Goal: Information Seeking & Learning: Find specific fact

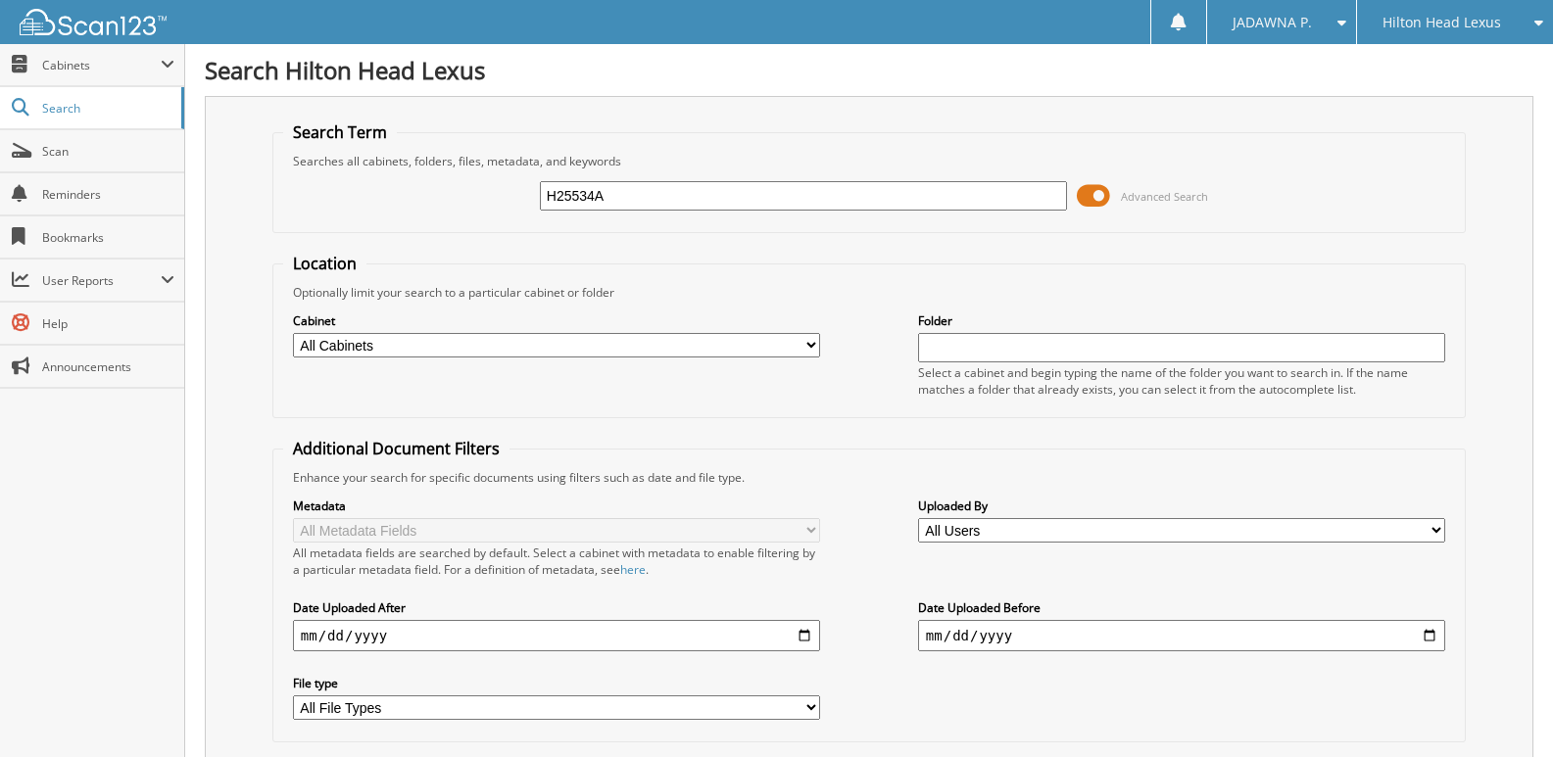
click at [645, 197] on input "H25534A" at bounding box center [803, 195] width 527 height 29
type input "H25624"
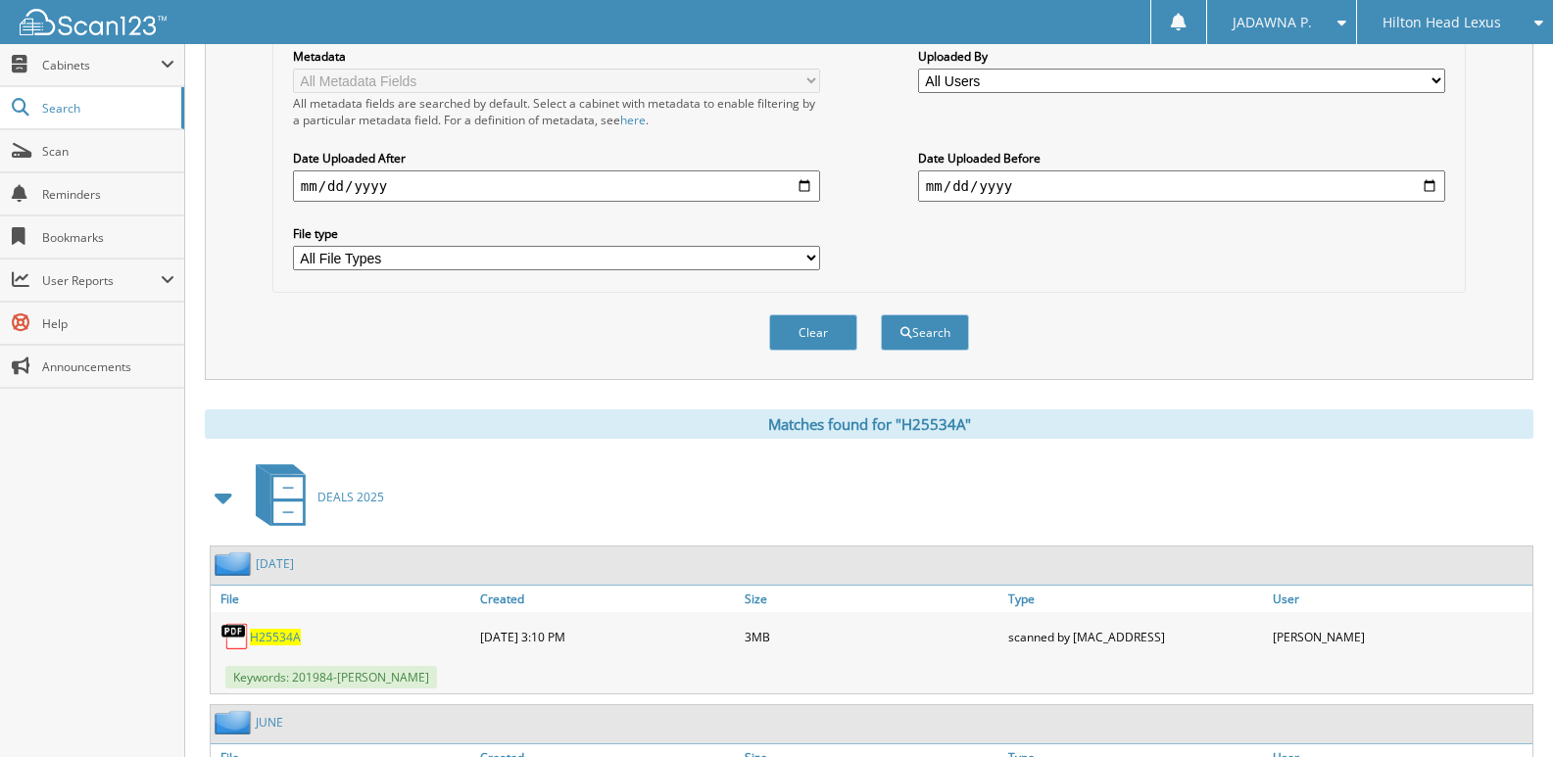
scroll to position [490, 0]
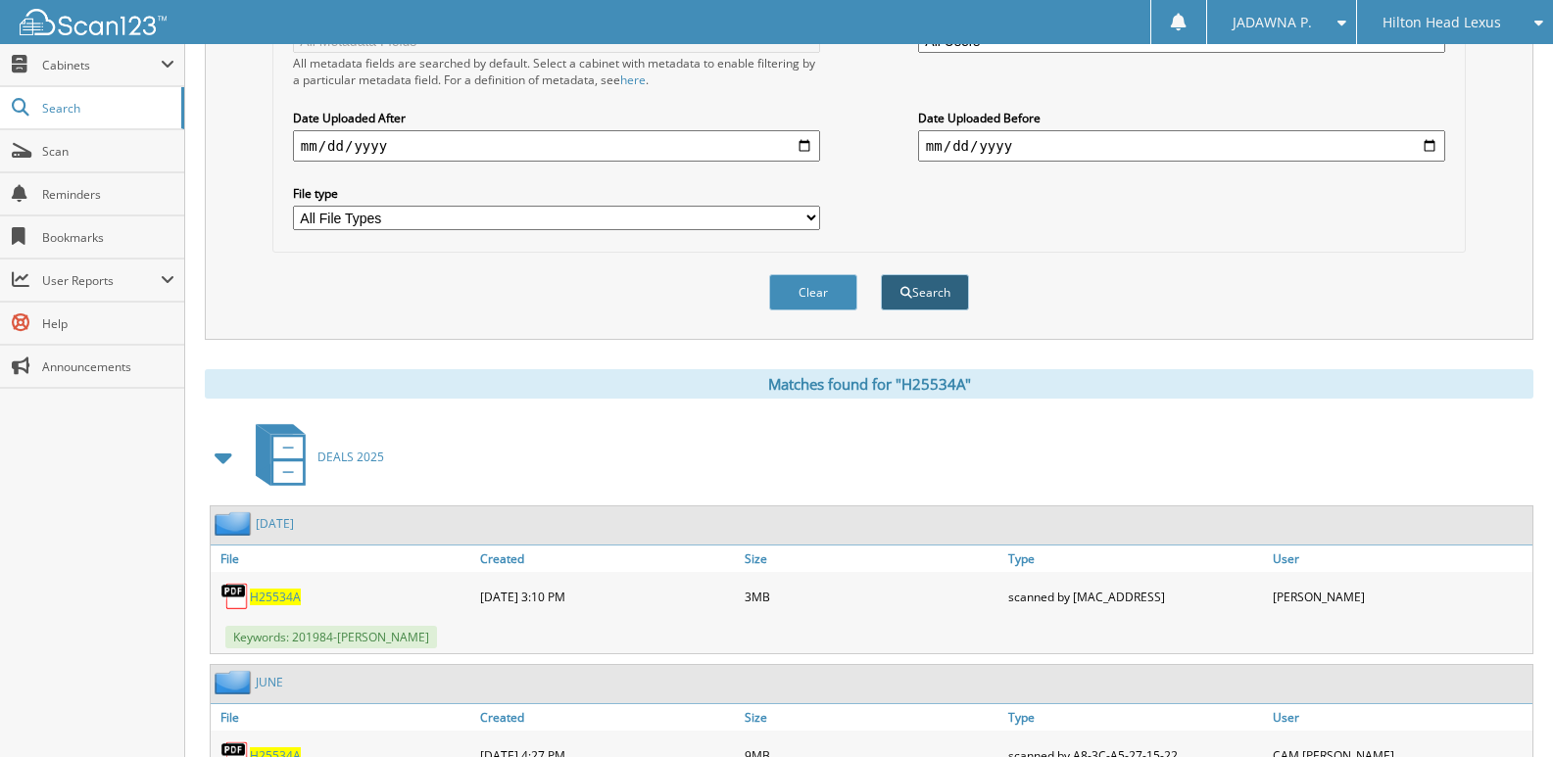
click at [932, 298] on button "Search" at bounding box center [925, 292] width 88 height 36
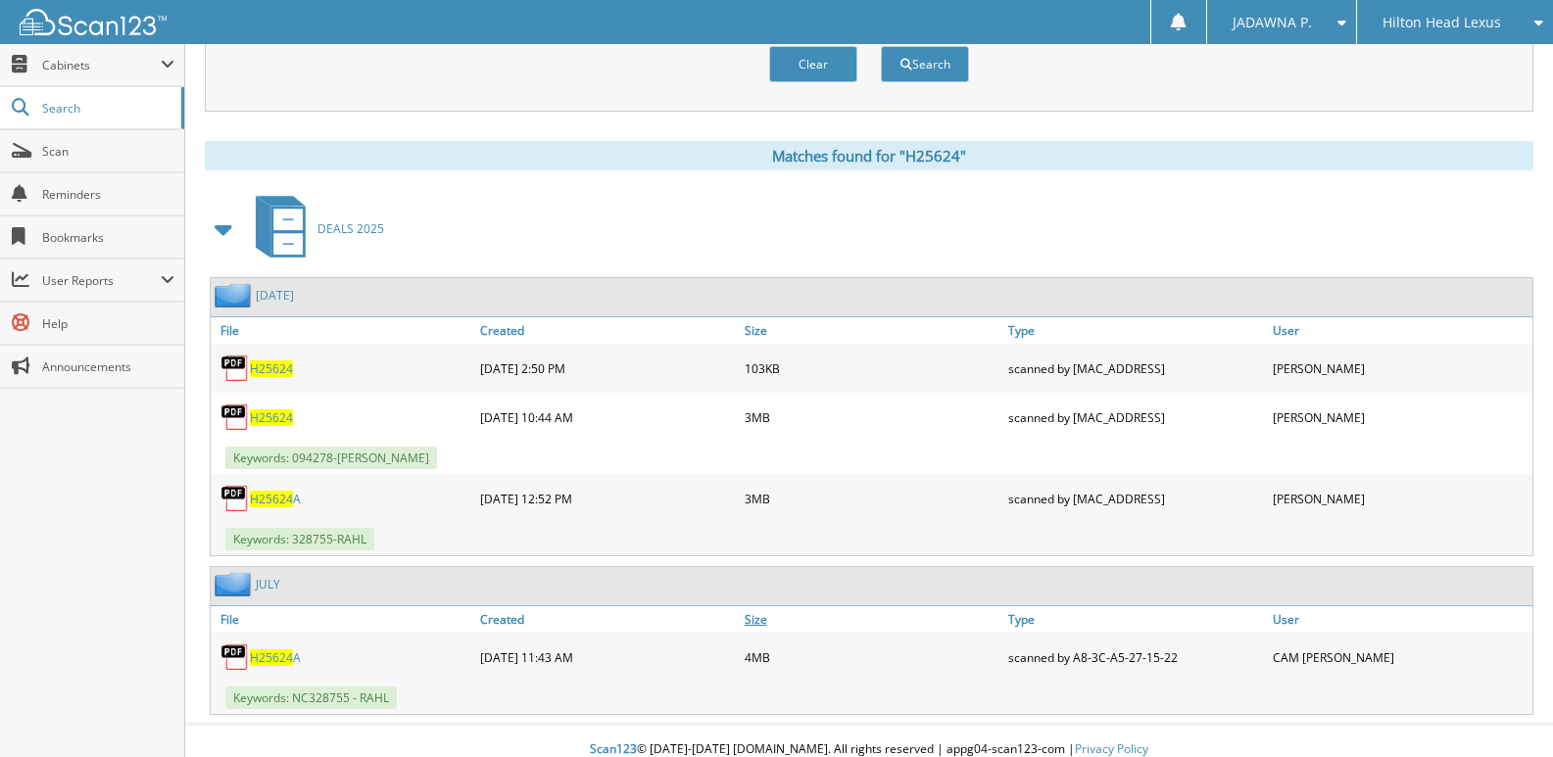
scroll to position [736, 0]
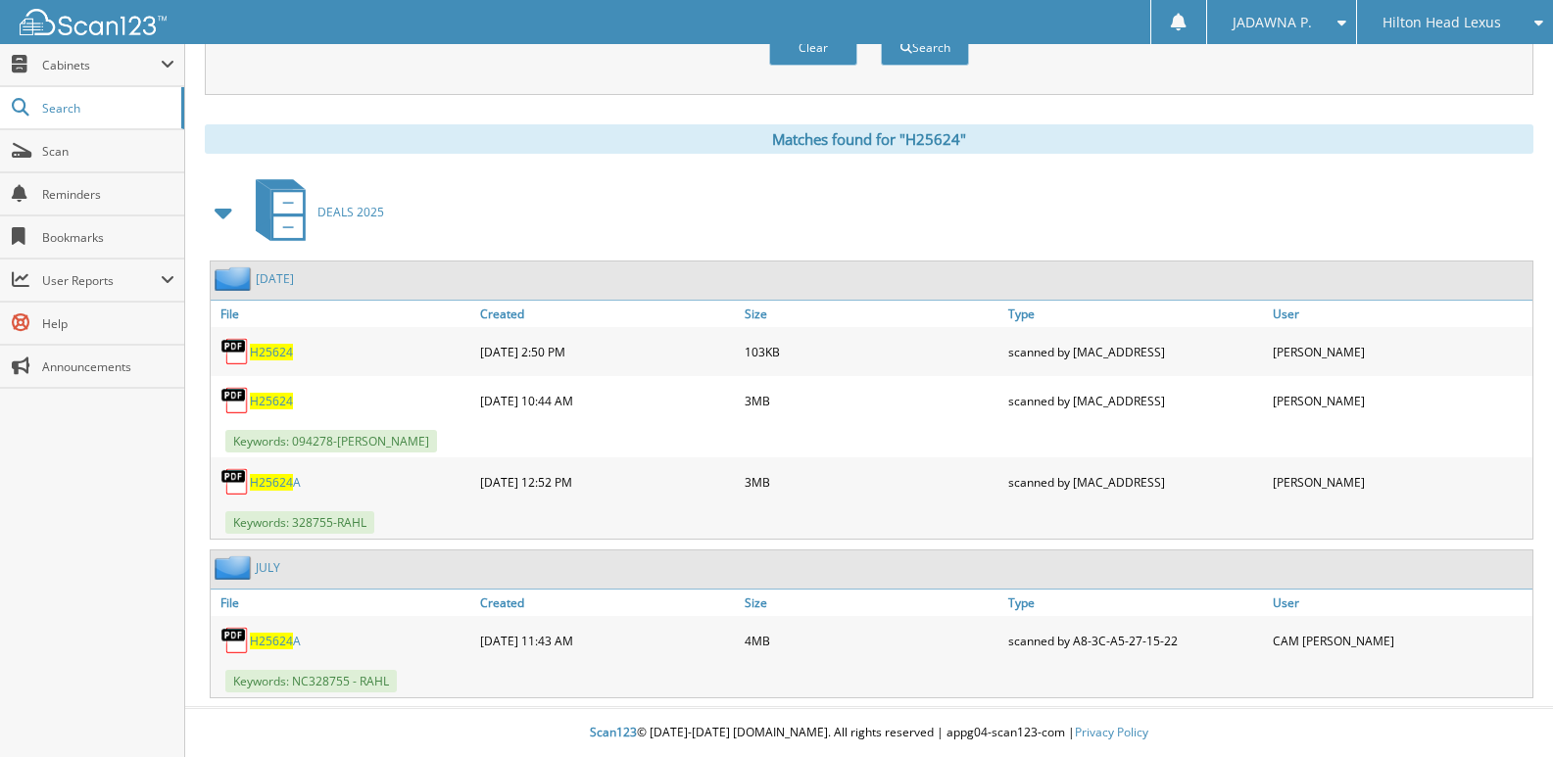
click at [280, 405] on span "H25624" at bounding box center [271, 401] width 43 height 17
